Goal: Information Seeking & Learning: Learn about a topic

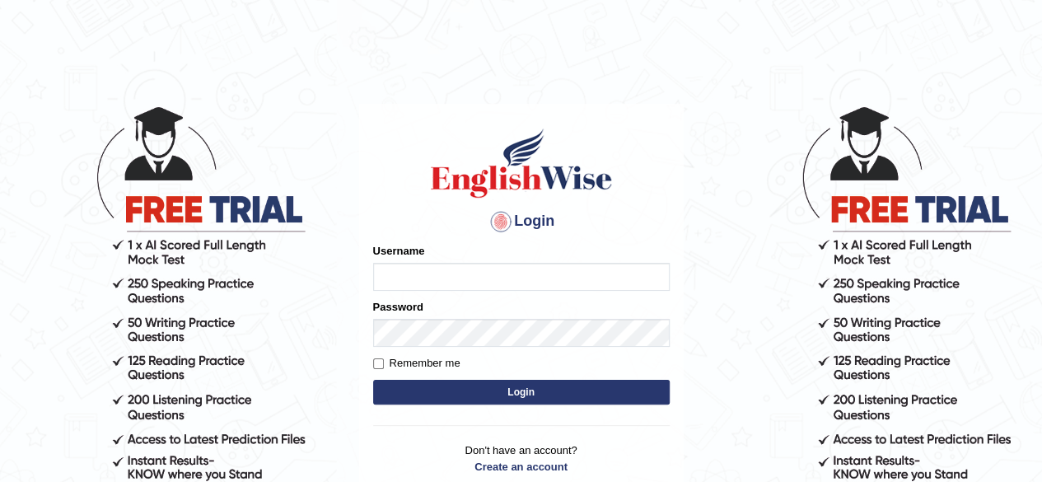
click at [590, 270] on input "Username" at bounding box center [521, 277] width 297 height 28
type input "Nikhilbabu"
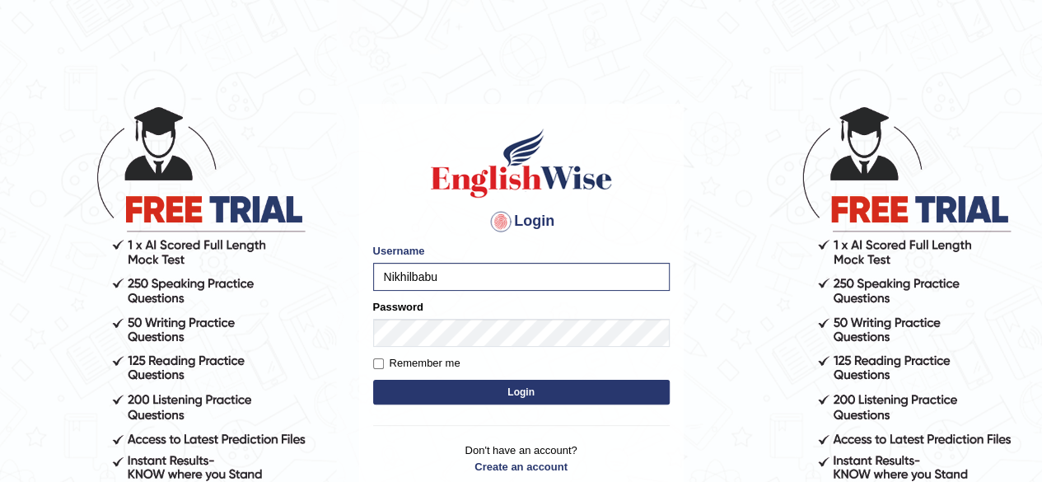
click at [517, 394] on button "Login" at bounding box center [521, 392] width 297 height 25
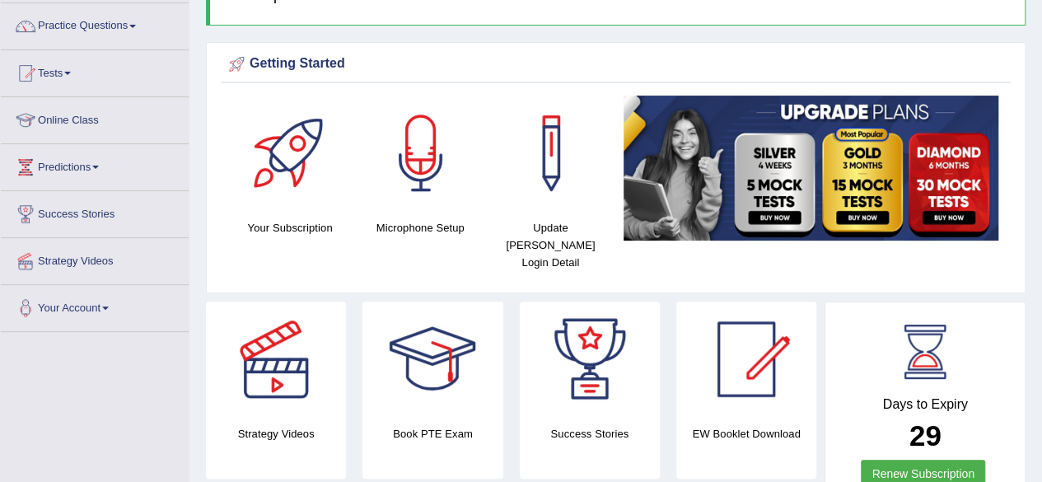
scroll to position [114, 0]
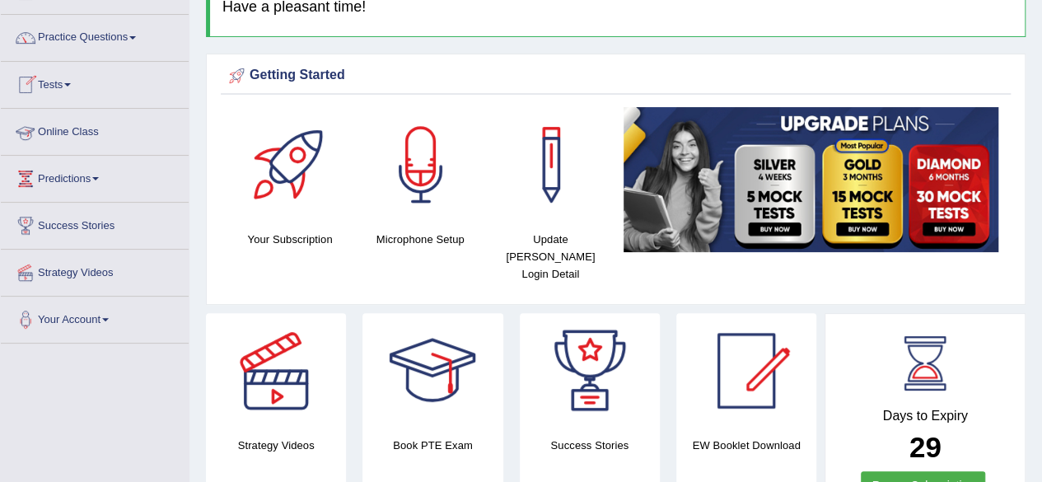
click at [86, 136] on link "Online Class" at bounding box center [95, 129] width 188 height 41
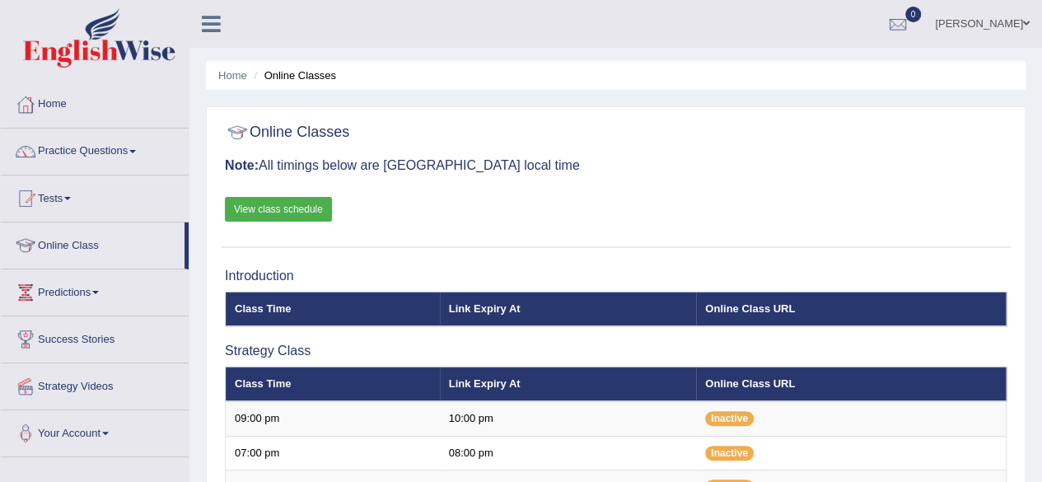
click at [311, 208] on link "View class schedule" at bounding box center [278, 209] width 107 height 25
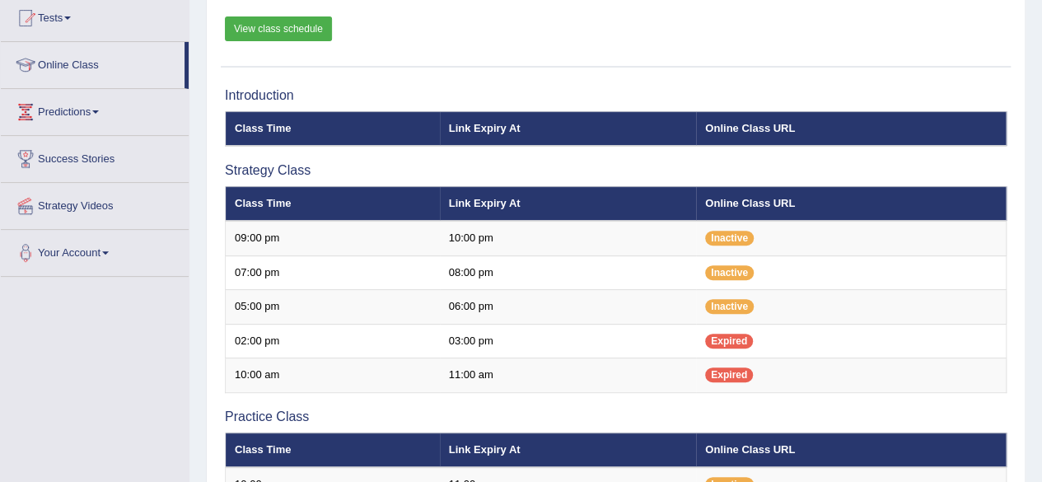
scroll to position [186, 0]
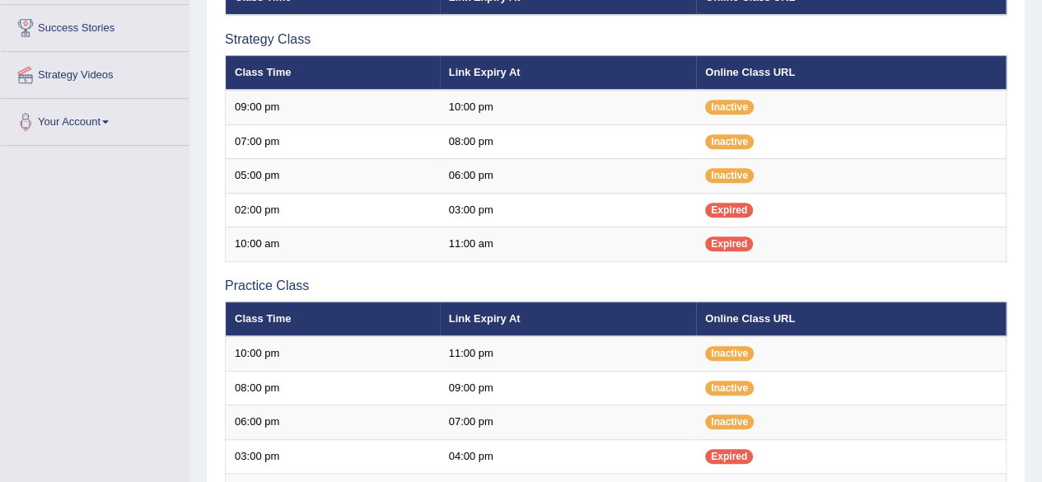
scroll to position [314, 0]
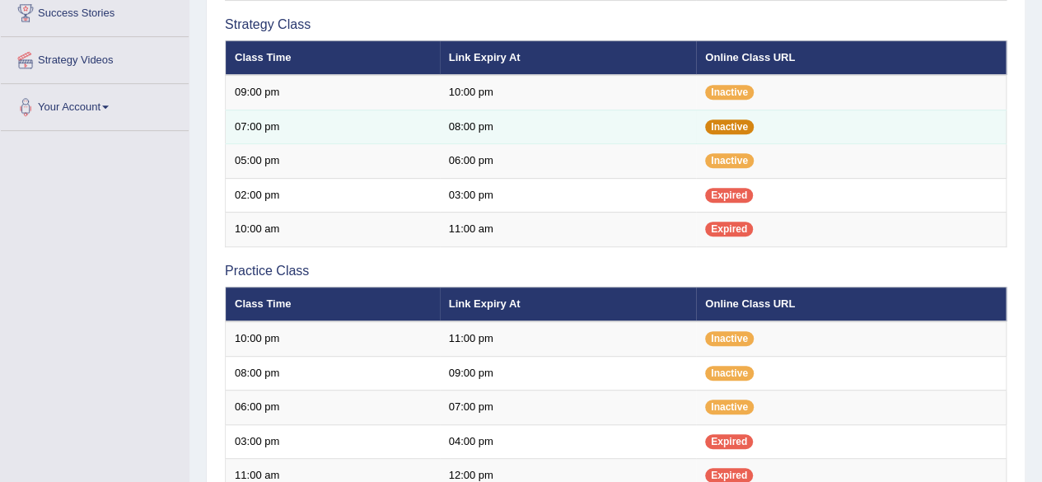
click at [746, 125] on span "Inactive" at bounding box center [729, 126] width 49 height 15
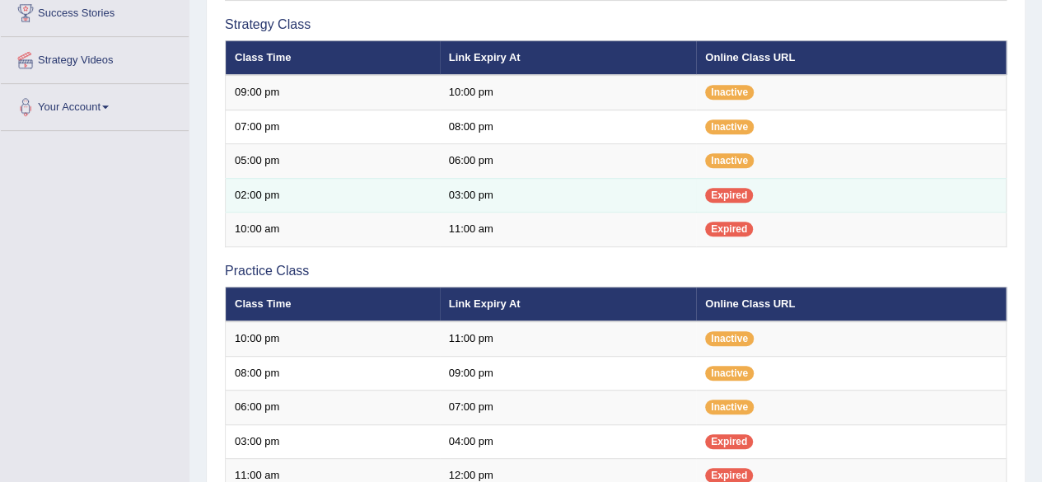
click at [413, 180] on td "02:00 pm" at bounding box center [333, 195] width 214 height 35
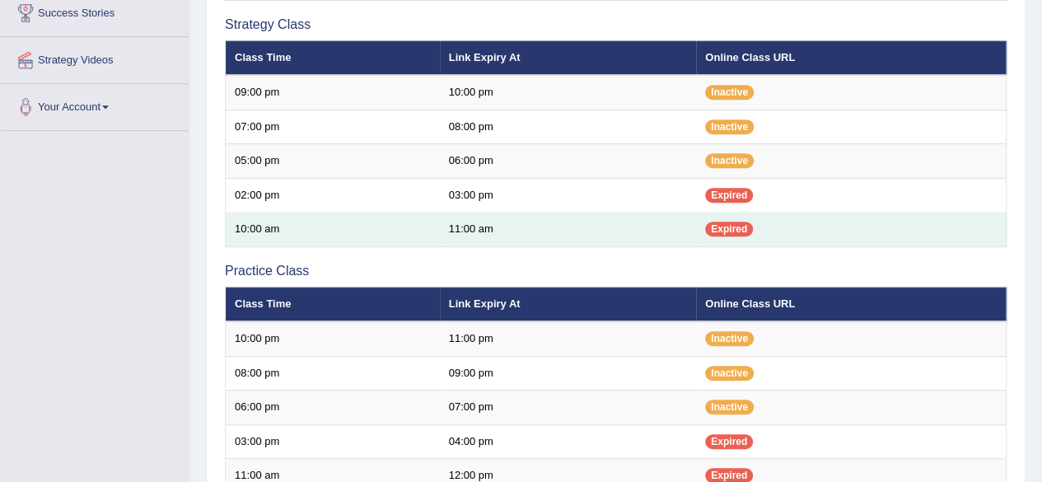
click at [749, 222] on span "Expired" at bounding box center [729, 229] width 48 height 15
click at [716, 224] on span "Expired" at bounding box center [729, 229] width 48 height 15
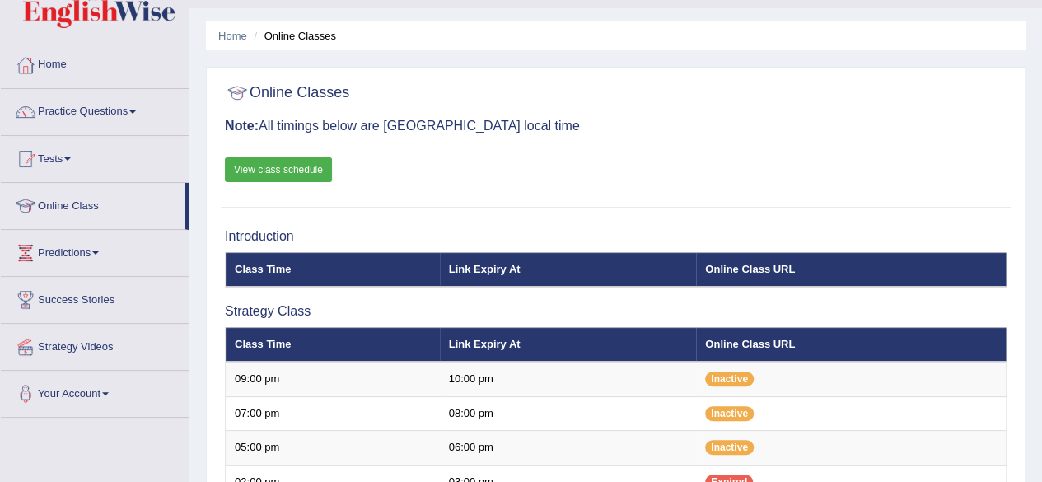
scroll to position [46, 0]
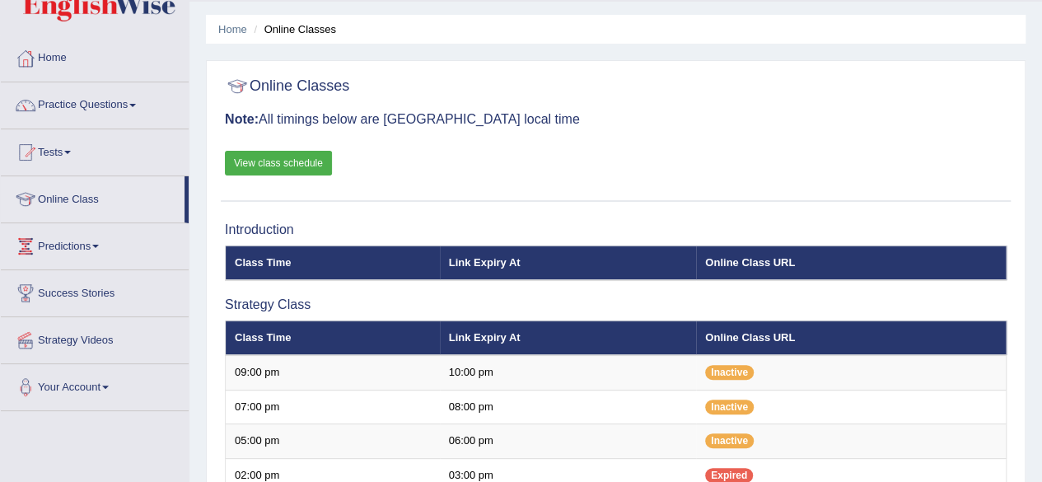
click at [294, 156] on link "View class schedule" at bounding box center [278, 163] width 107 height 25
